Goal: Transaction & Acquisition: Purchase product/service

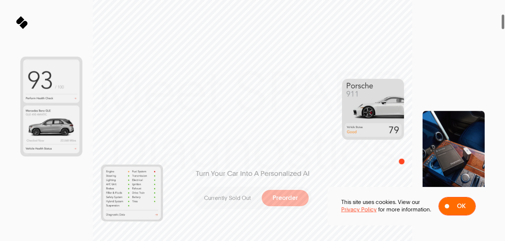
click at [460, 201] on button "Ok" at bounding box center [456, 206] width 37 height 18
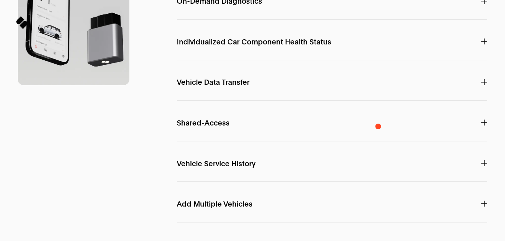
click at [377, 12] on p "On-Demand Diagnostics" at bounding box center [332, 1] width 310 height 21
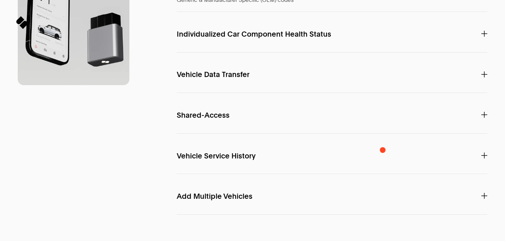
click at [382, 44] on p "Individualized Car Component Health Status" at bounding box center [332, 34] width 310 height 21
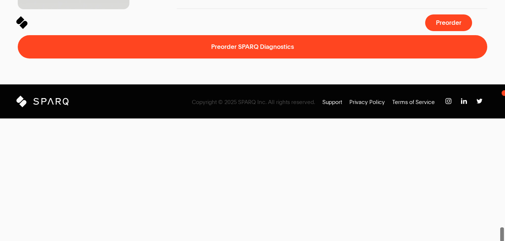
click at [504, 92] on span at bounding box center [502, 120] width 6 height 241
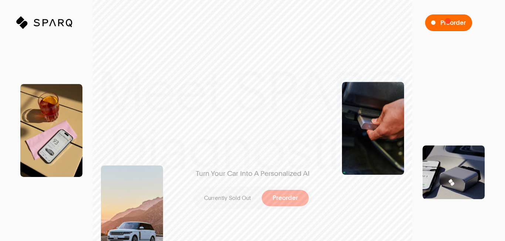
click at [448, 21] on span "Preorder" at bounding box center [452, 23] width 25 height 7
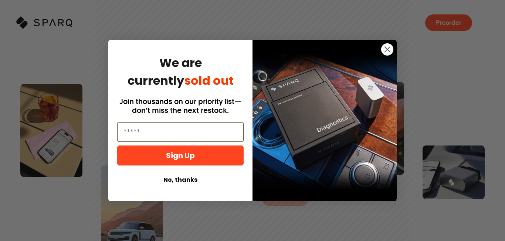
click at [386, 52] on circle "Close dialog" at bounding box center [387, 49] width 12 height 12
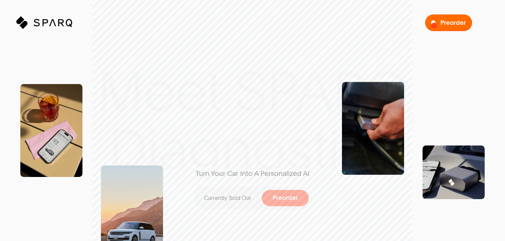
click at [438, 23] on button "Preorder" at bounding box center [448, 22] width 47 height 16
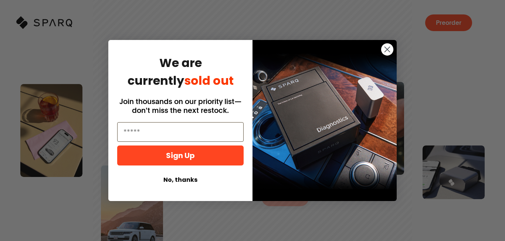
click at [388, 49] on icon "Close dialog" at bounding box center [387, 49] width 5 height 5
